Goal: Task Accomplishment & Management: Manage account settings

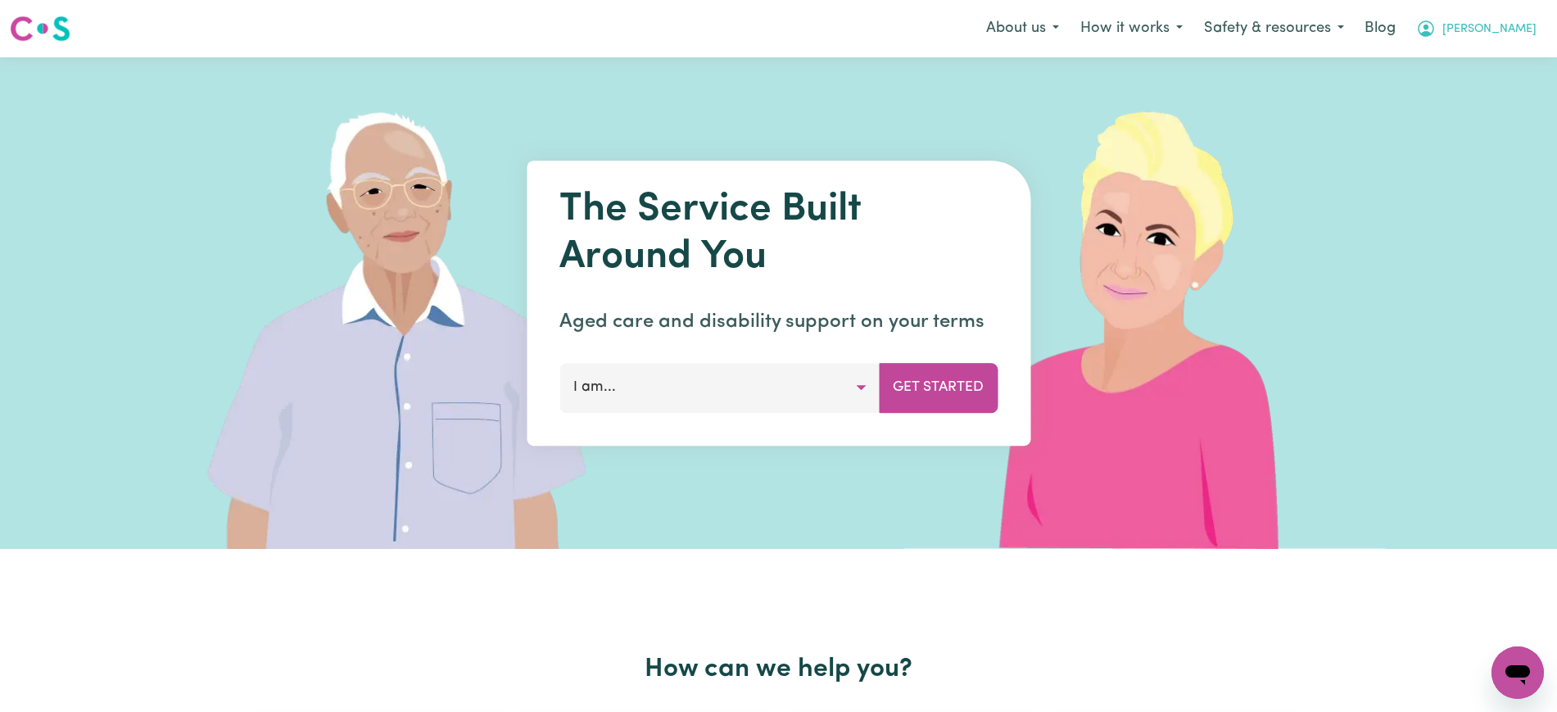
click at [1383, 30] on icon "My Account" at bounding box center [1426, 29] width 20 height 20
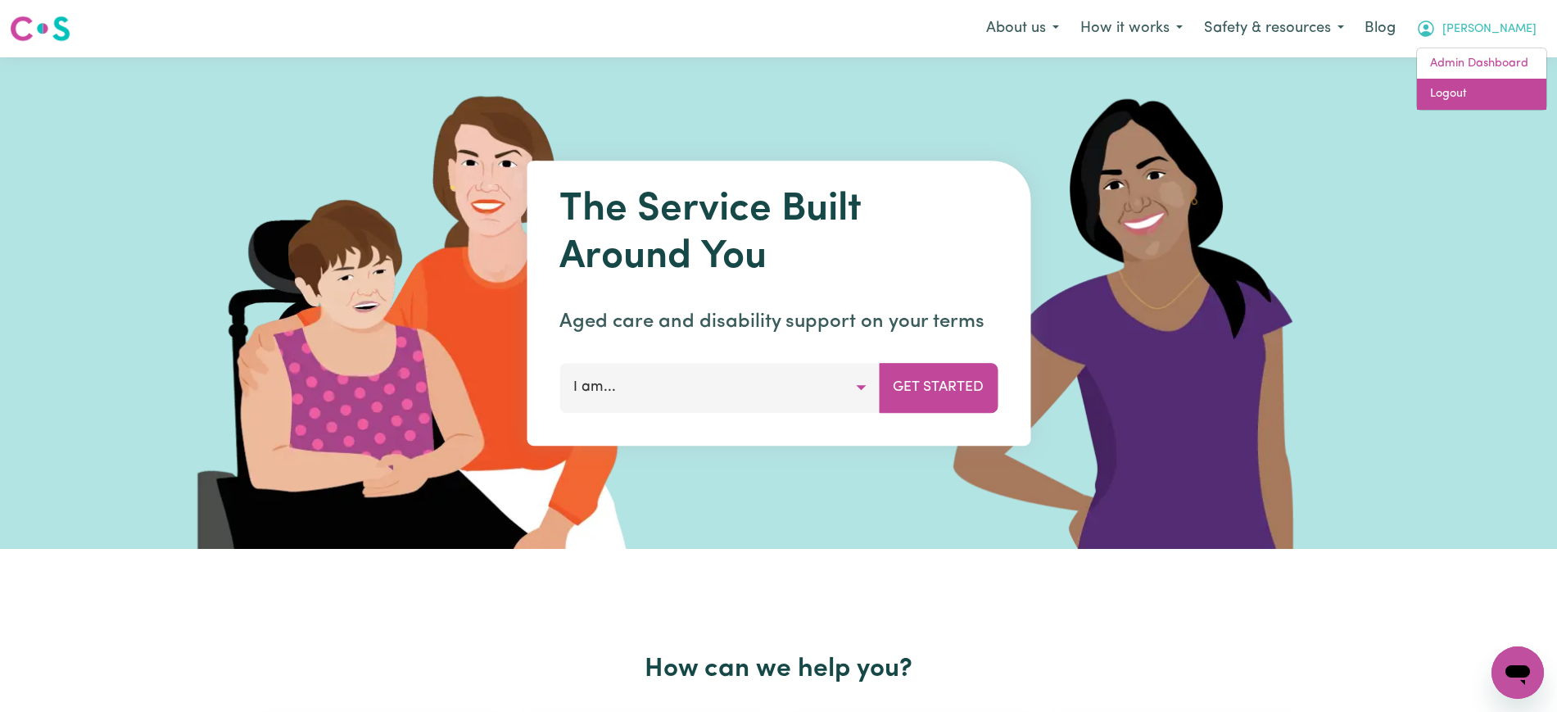
click at [1383, 89] on link "Logout" at bounding box center [1481, 94] width 129 height 31
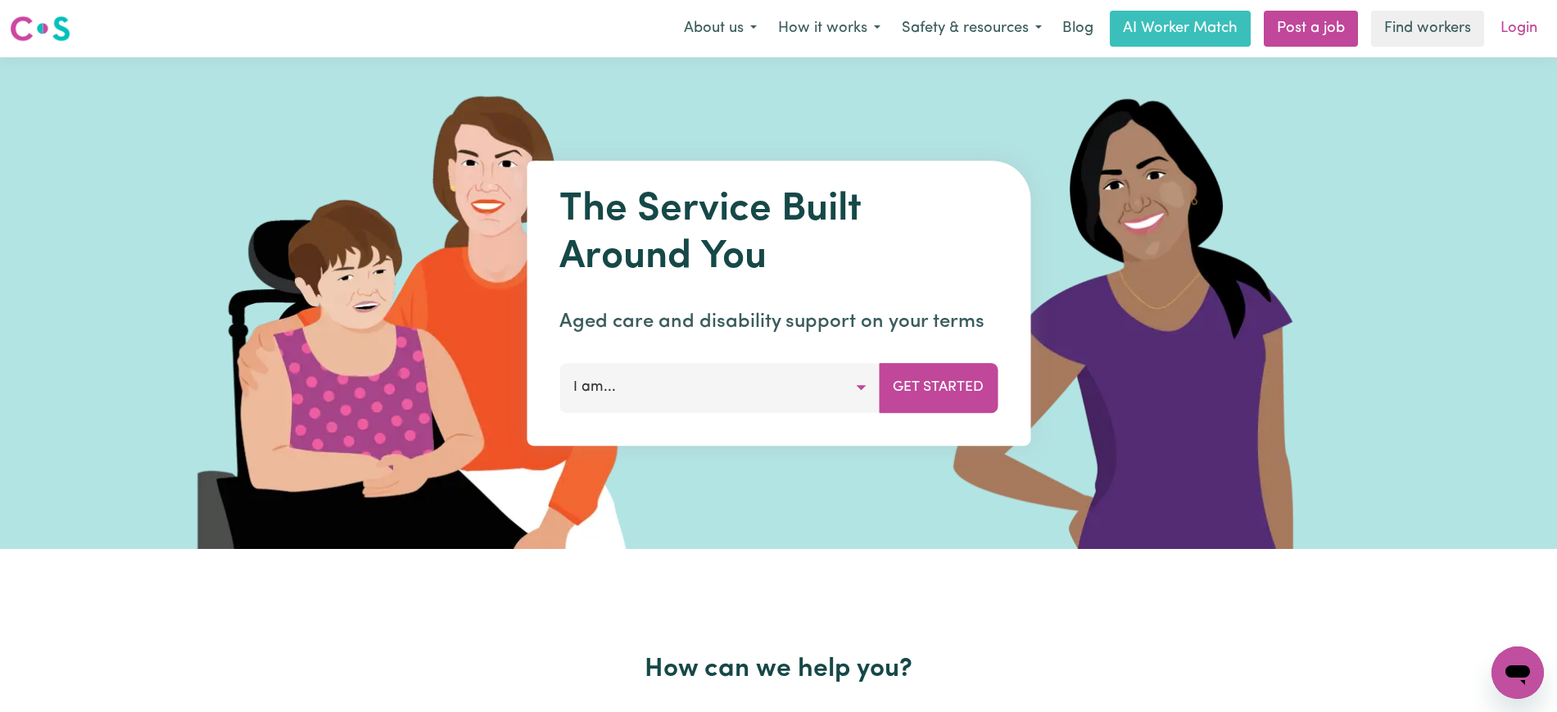
click at [1383, 31] on link "Login" at bounding box center [1519, 29] width 57 height 36
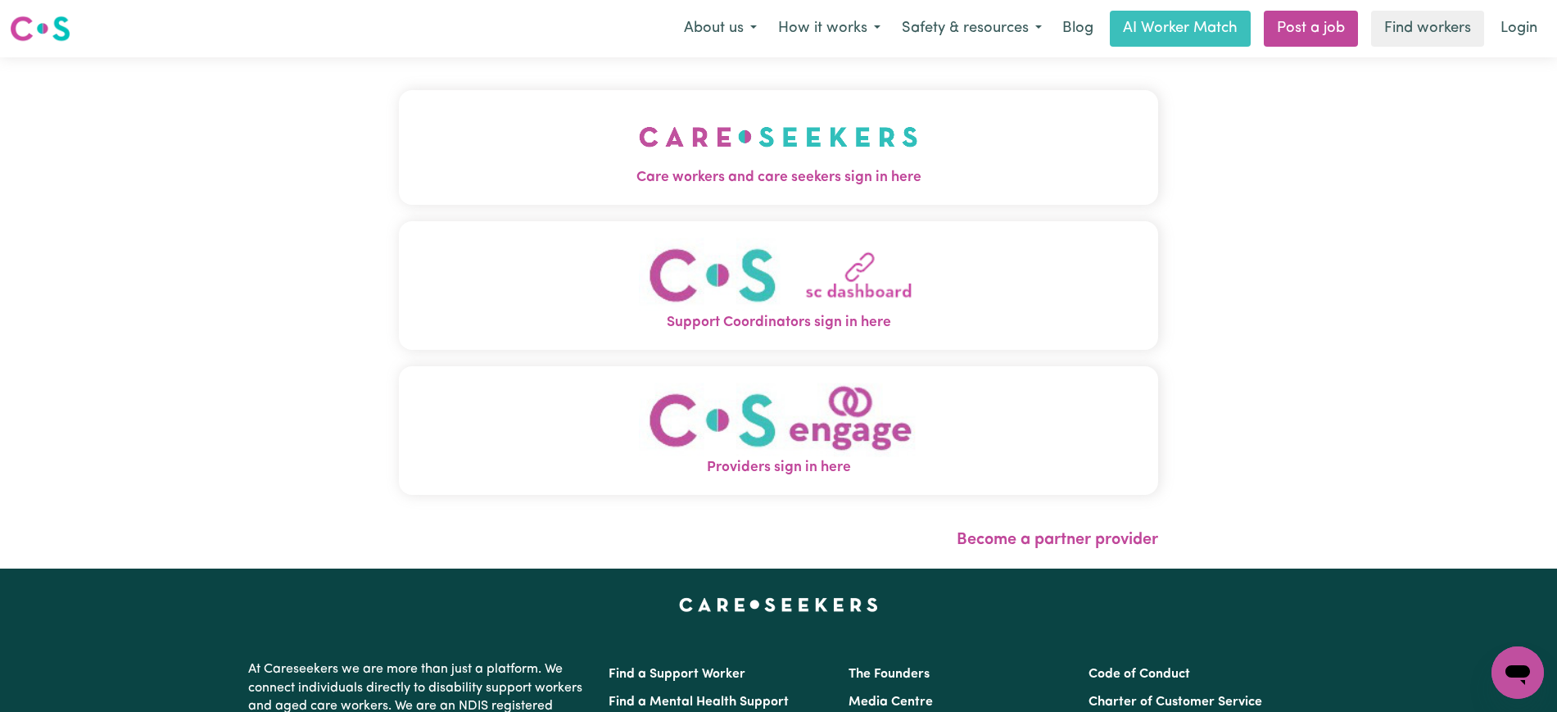
drag, startPoint x: 798, startPoint y: 143, endPoint x: 479, endPoint y: 139, distance: 318.6
click at [799, 143] on img "Care workers and care seekers sign in here" at bounding box center [778, 136] width 279 height 61
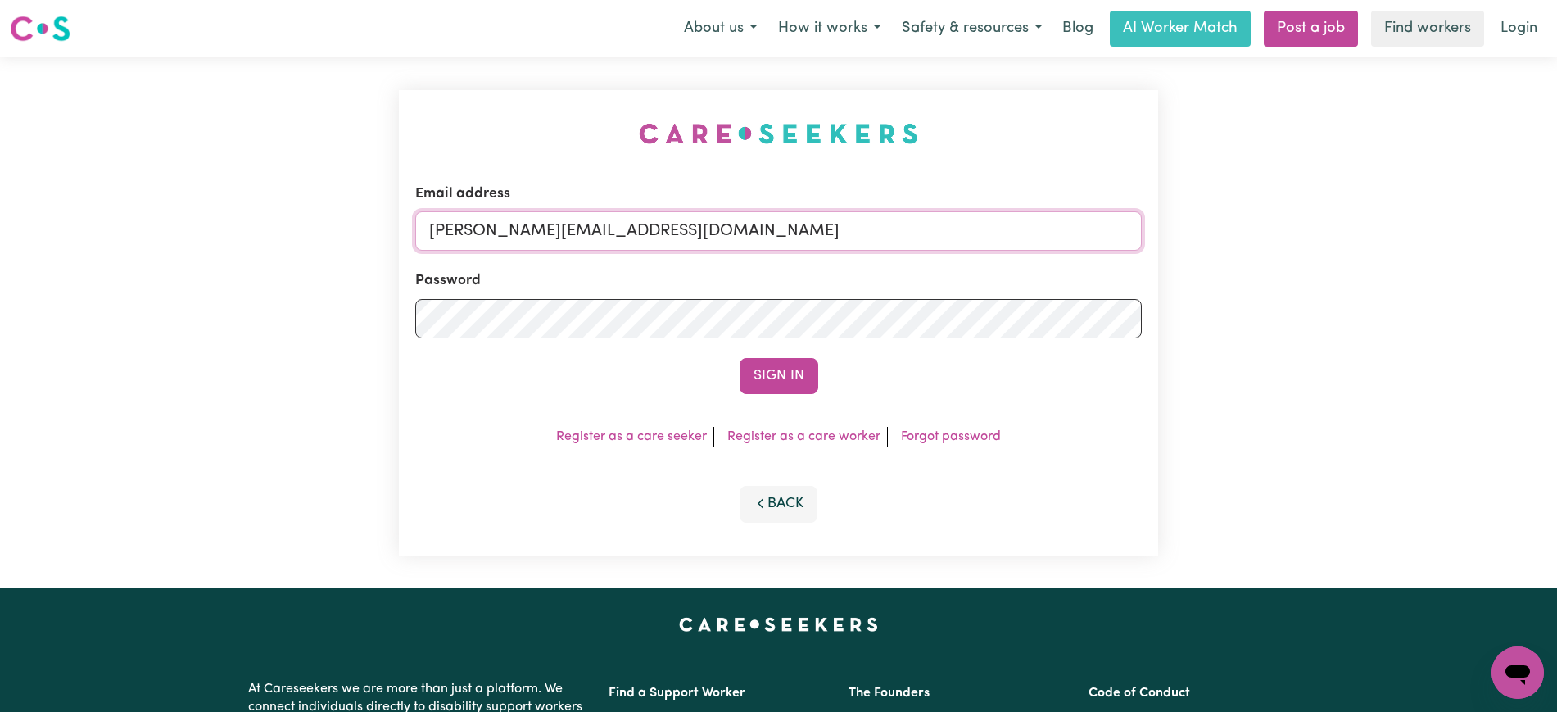
drag, startPoint x: 731, startPoint y: 214, endPoint x: 721, endPoint y: 234, distance: 22.7
click at [731, 214] on input "[PERSON_NAME][EMAIL_ADDRESS][DOMAIN_NAME]" at bounding box center [778, 230] width 727 height 39
click at [727, 233] on input "[PERSON_NAME][EMAIL_ADDRESS][DOMAIN_NAME]" at bounding box center [778, 230] width 727 height 39
drag, startPoint x: 526, startPoint y: 229, endPoint x: 992, endPoint y: 229, distance: 466.1
click at [989, 229] on input "[EMAIL_ADDRESS][DOMAIN_NAME]" at bounding box center [778, 230] width 727 height 39
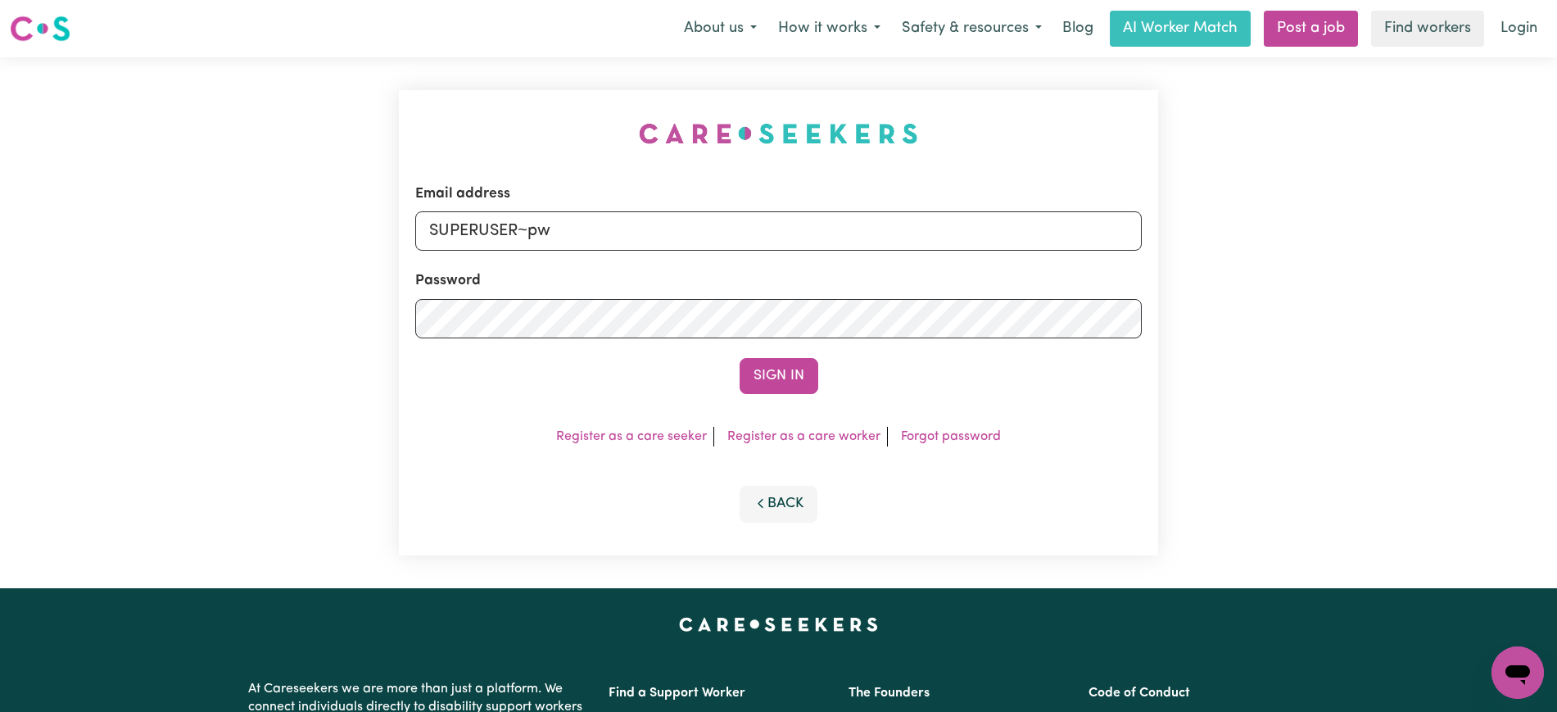
type input "superuser~[EMAIL_ADDRESS][DOMAIN_NAME]"
click at [740, 358] on button "Sign In" at bounding box center [779, 376] width 79 height 36
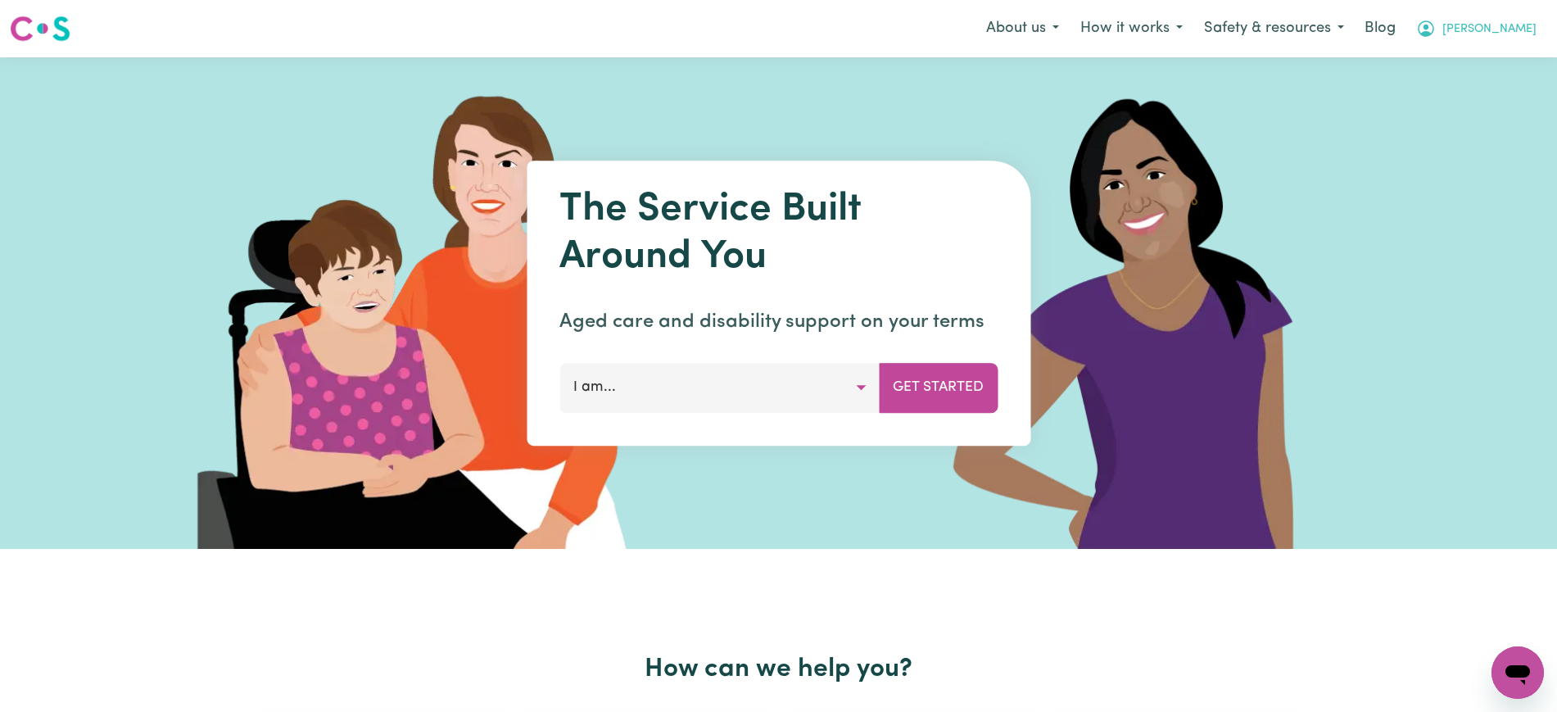
click at [1436, 25] on icon "My Account" at bounding box center [1426, 29] width 20 height 20
click at [1499, 97] on link "Logout" at bounding box center [1481, 94] width 129 height 31
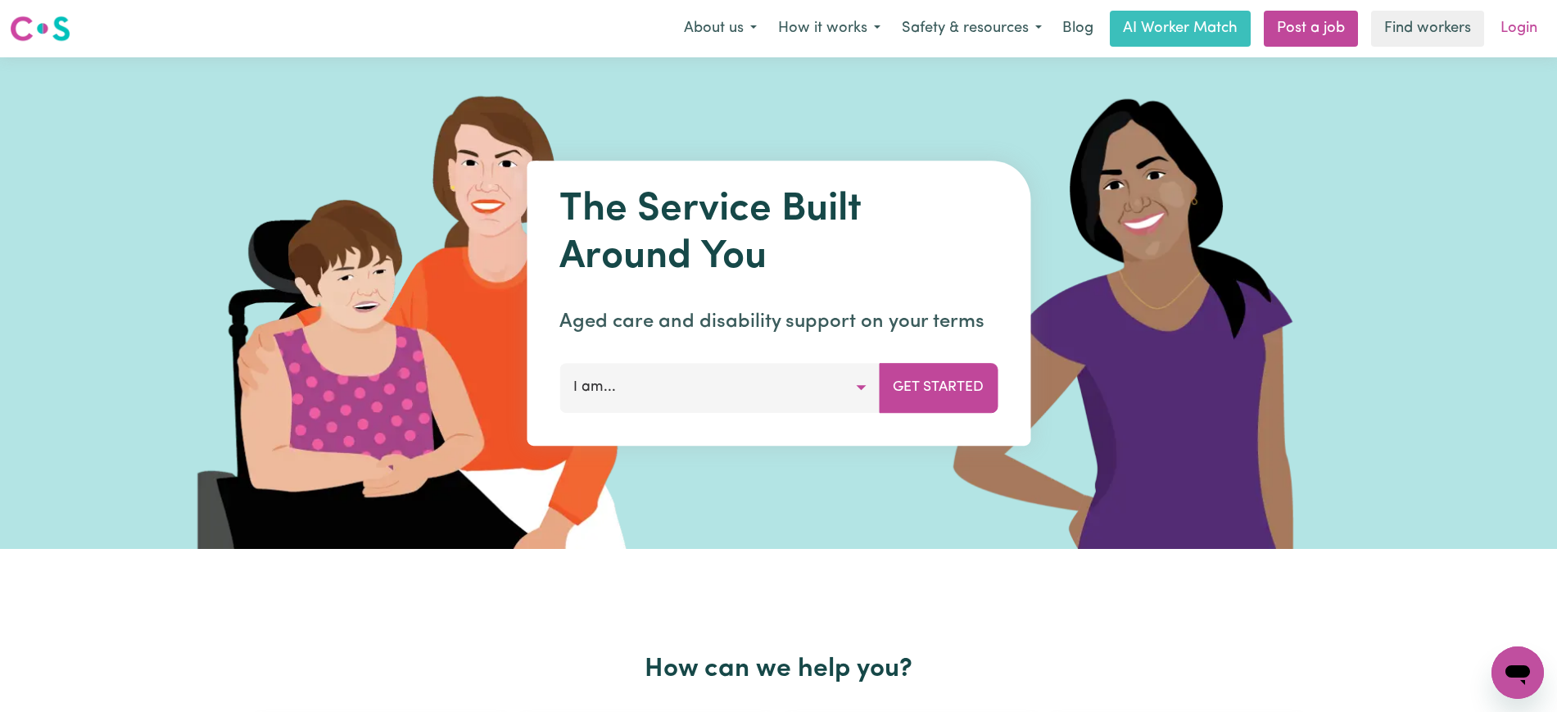
click at [1508, 36] on link "Login" at bounding box center [1519, 29] width 57 height 36
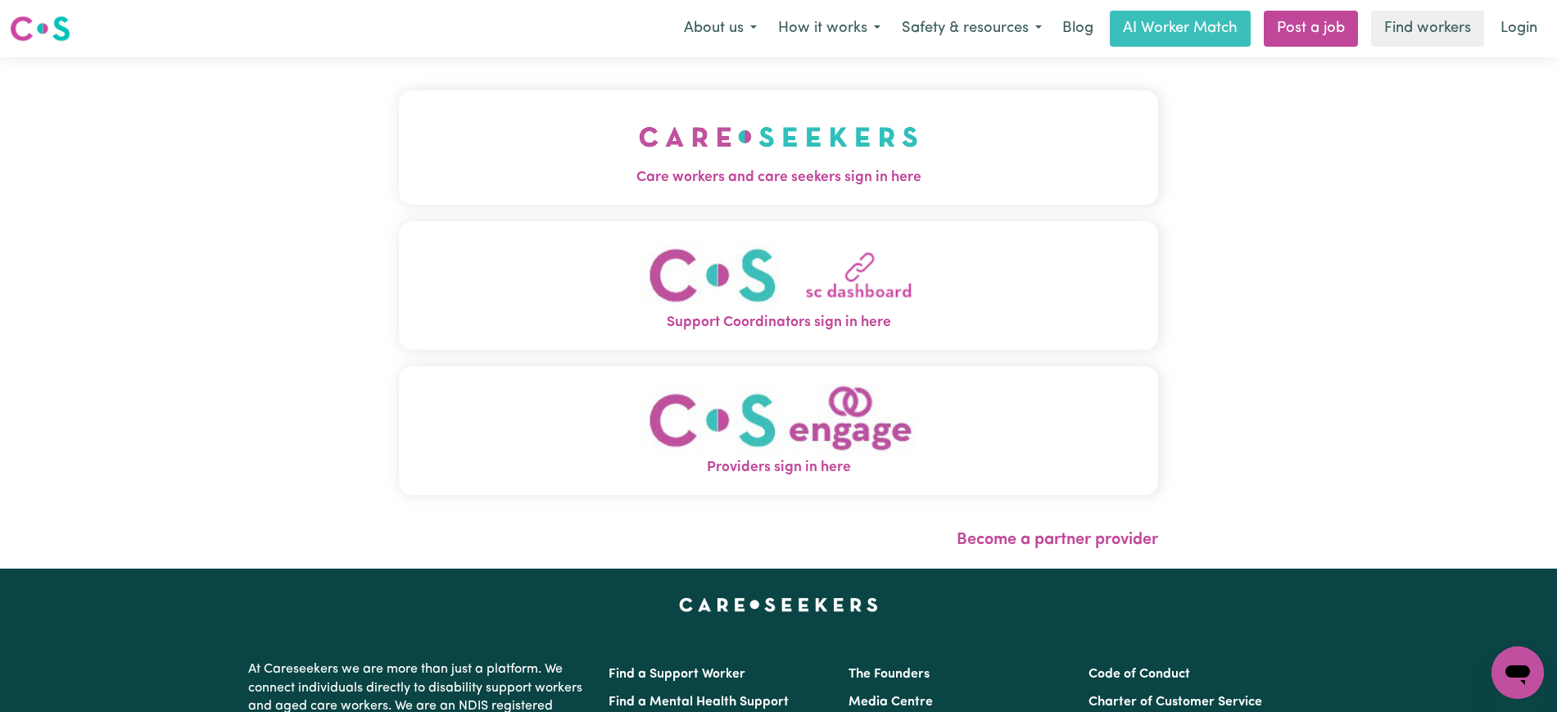
click at [848, 440] on img "Providers sign in here" at bounding box center [778, 420] width 279 height 75
